Goal: Use online tool/utility: Utilize a website feature to perform a specific function

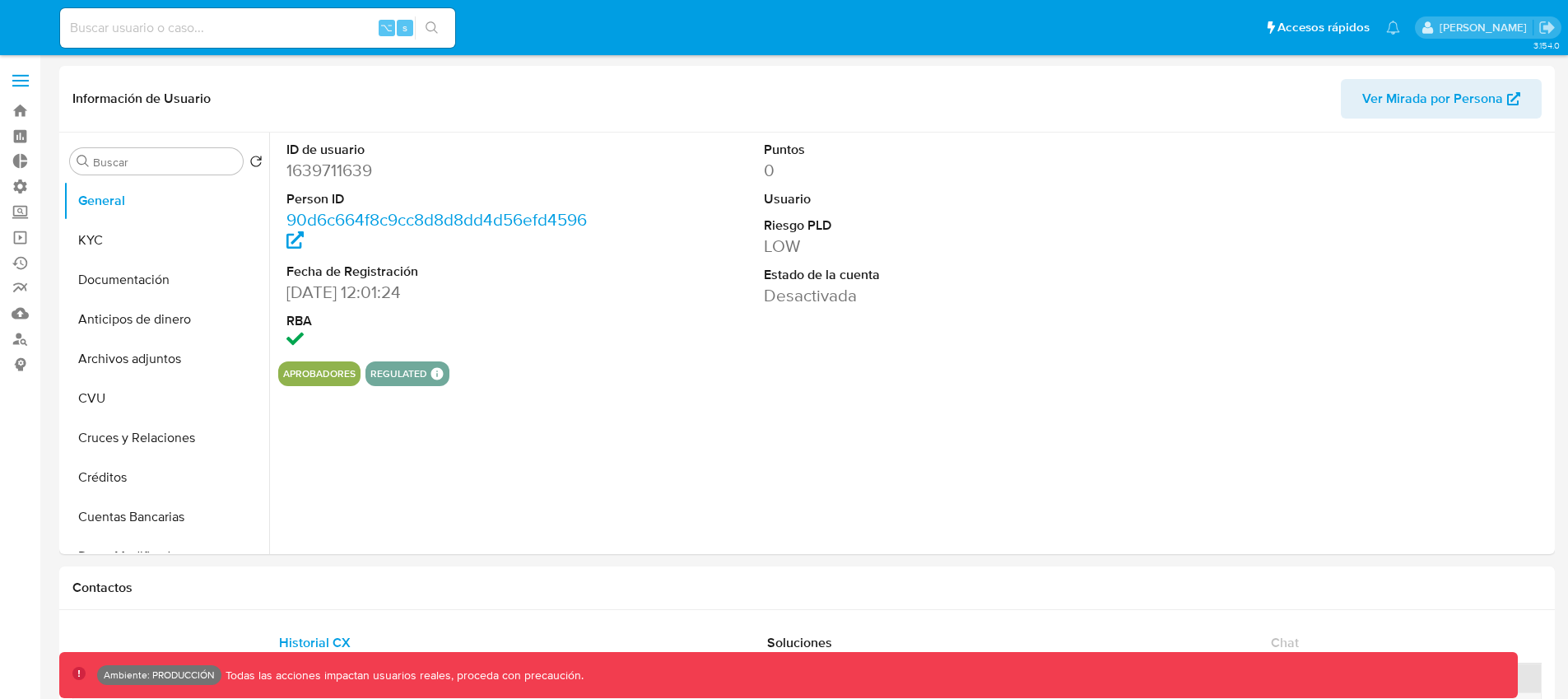
select select "10"
click at [512, 354] on div "ID de usuario 1639711639 Person ID 90d6c664f8c9cc8d8d8dd4d56efd4596 Fecha de Re…" at bounding box center [437, 246] width 319 height 229
click at [23, 85] on span at bounding box center [20, 86] width 16 height 3
click at [0, 0] on input "checkbox" at bounding box center [0, 0] width 0 height 0
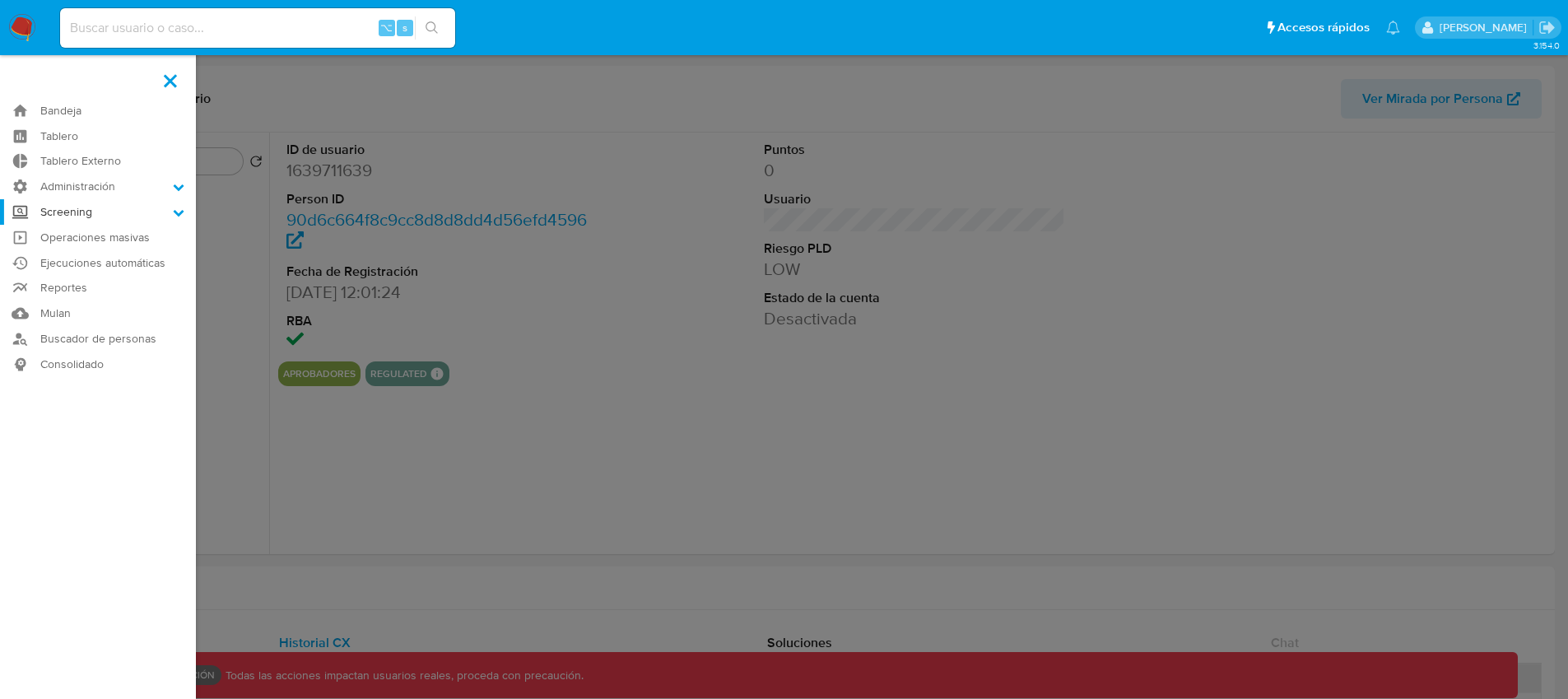
click at [132, 215] on label "Screening" at bounding box center [98, 212] width 196 height 26
click at [0, 0] on input "Screening" at bounding box center [0, 0] width 0 height 0
click at [99, 320] on link "Herramientas" at bounding box center [98, 319] width 196 height 21
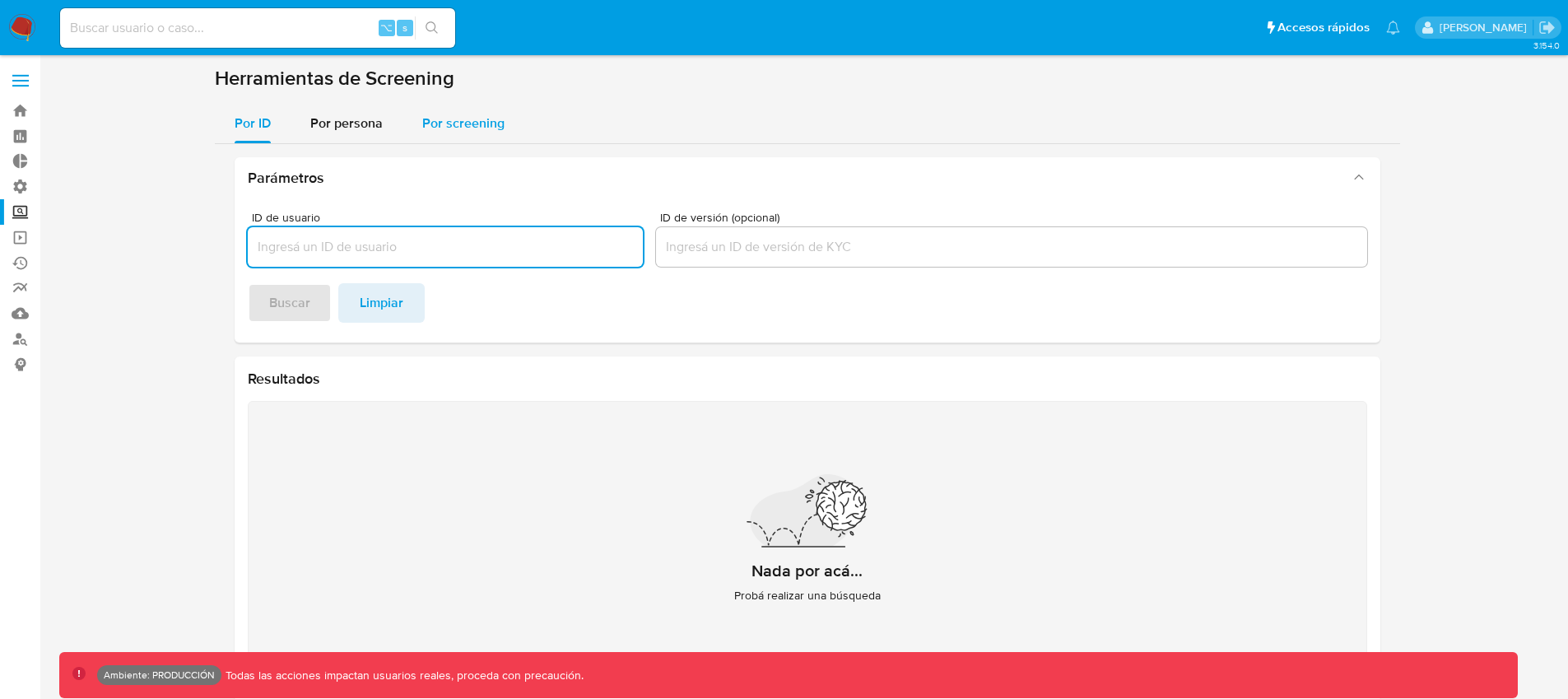
click at [436, 118] on span "Por screening" at bounding box center [463, 123] width 83 height 19
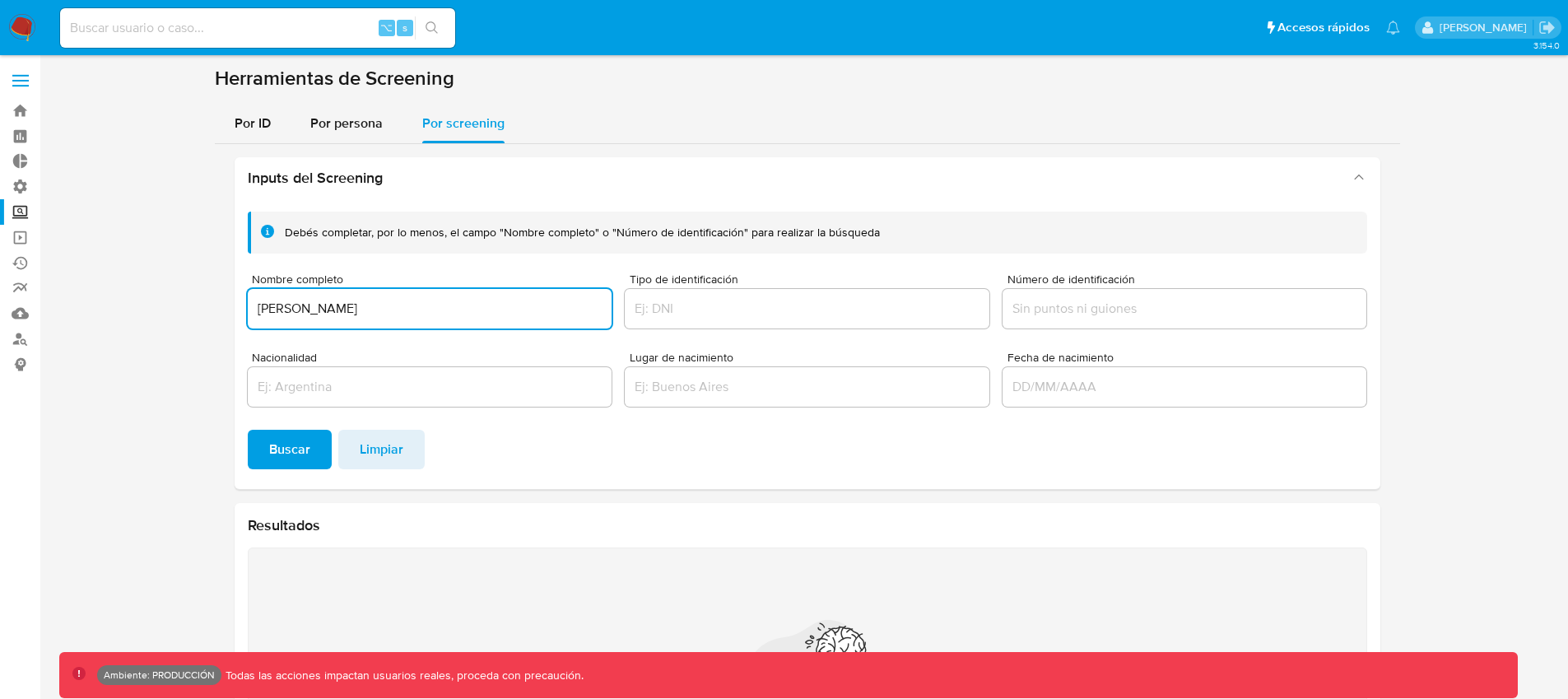
click at [248, 430] on button "Buscar" at bounding box center [290, 450] width 84 height 40
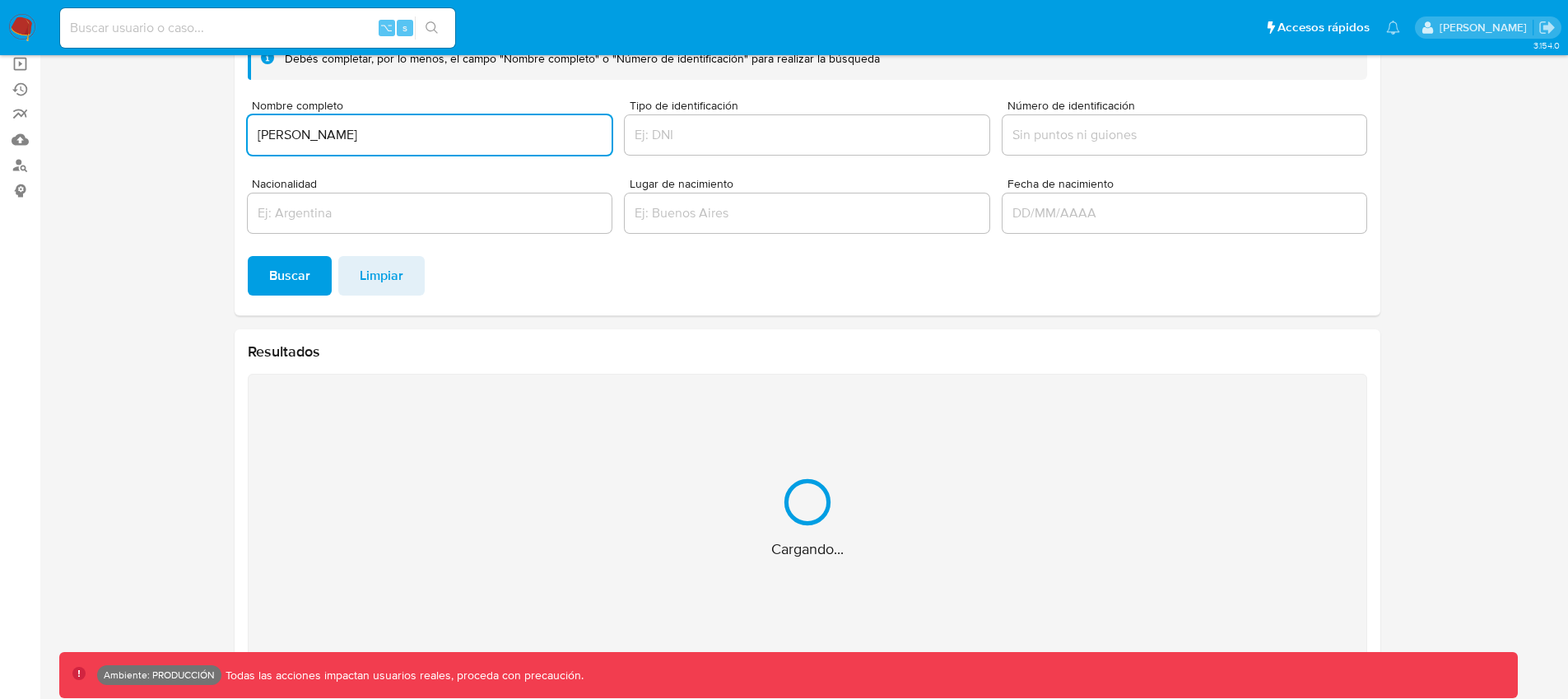
scroll to position [140, 0]
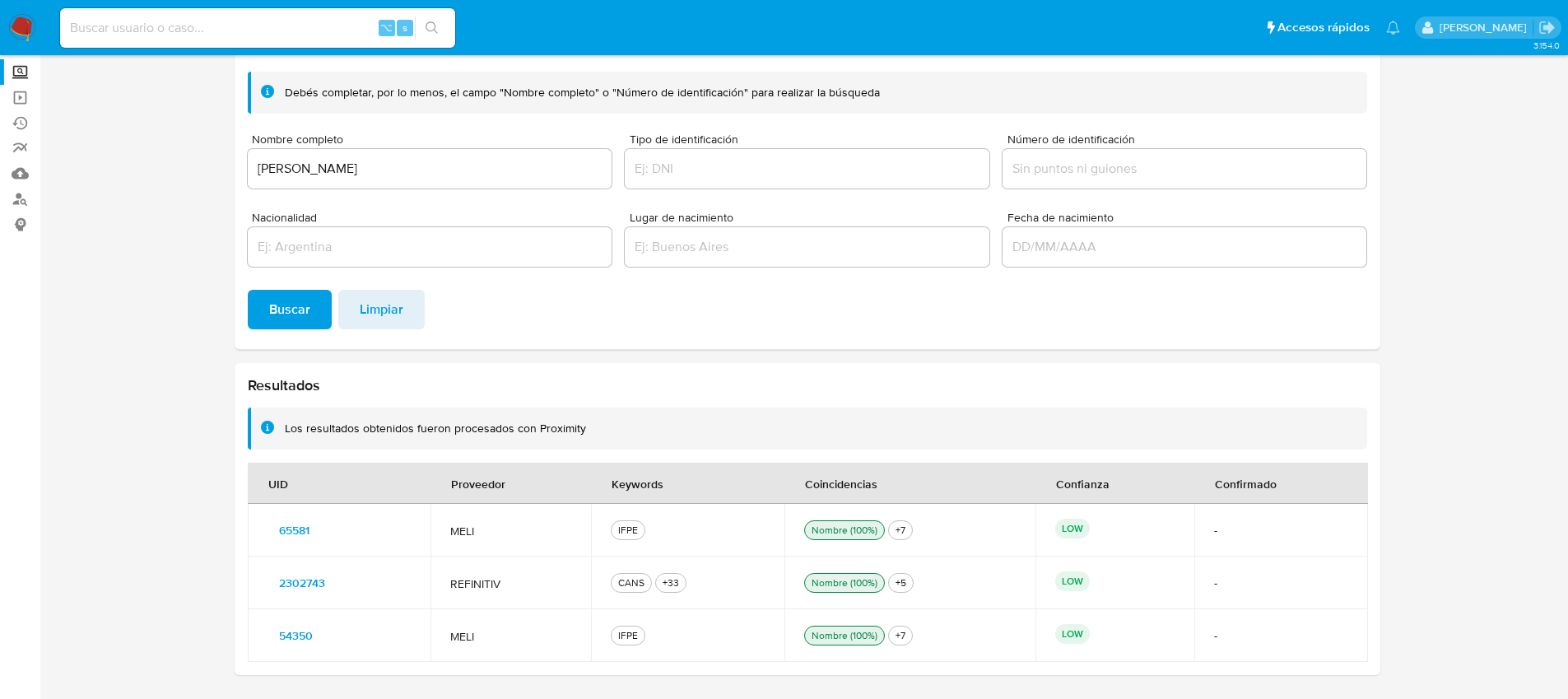
click at [272, 168] on input "[PERSON_NAME]" at bounding box center [431, 168] width 365 height 22
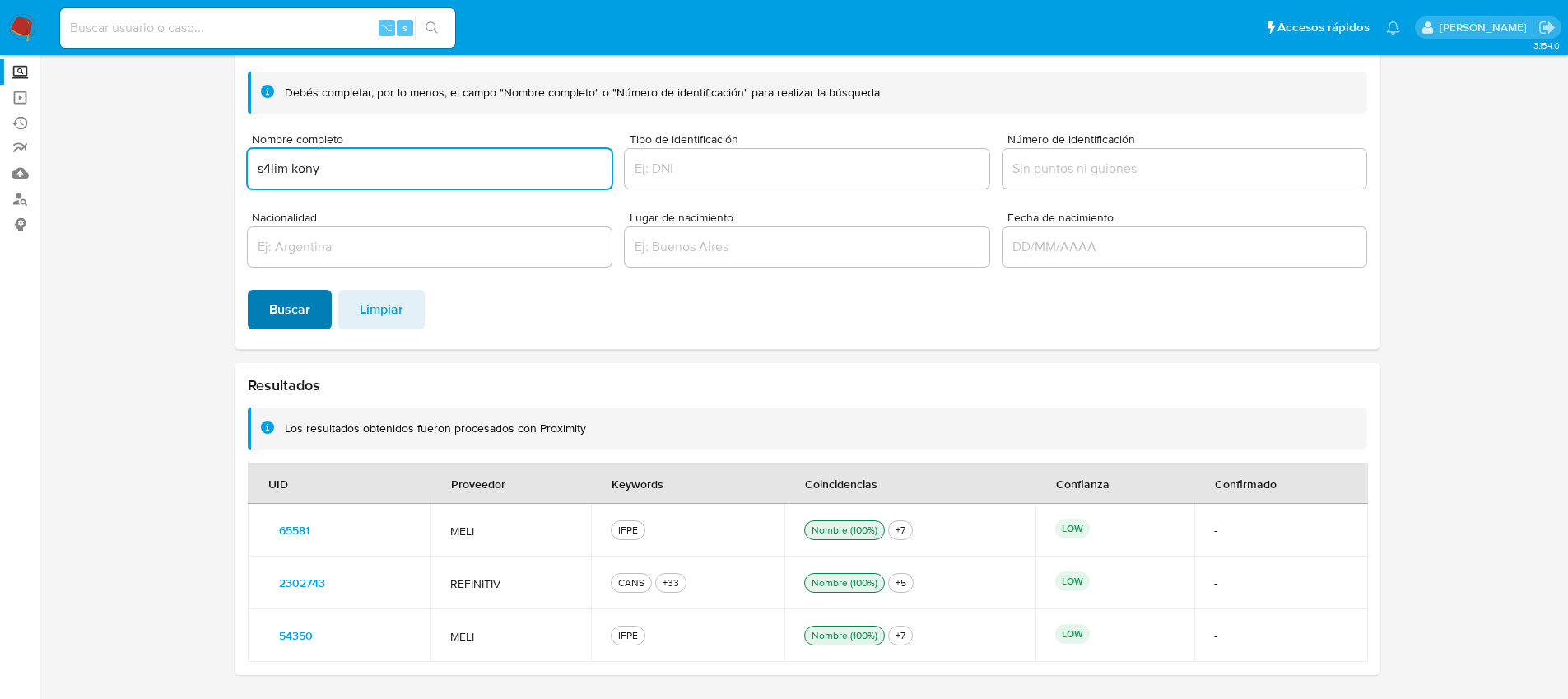
type input "s4lim kony"
click at [293, 312] on span "Buscar" at bounding box center [289, 309] width 41 height 36
